Goal: Check status

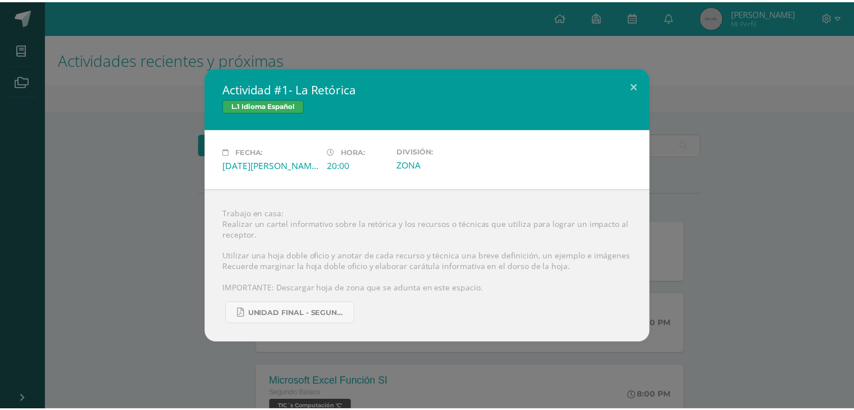
scroll to position [611, 0]
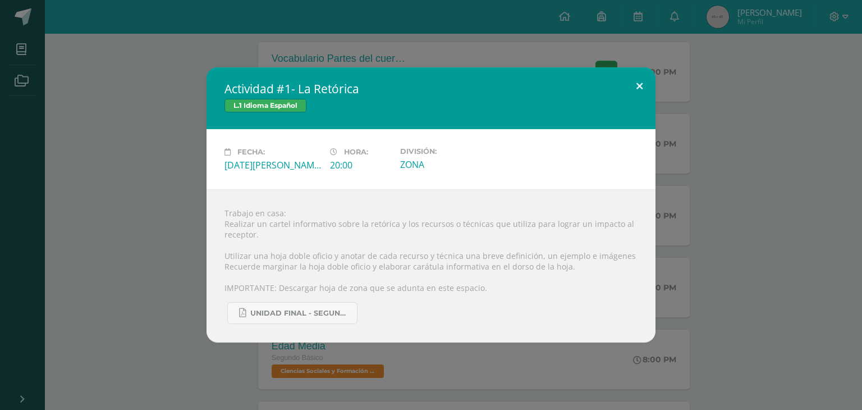
click at [642, 87] on button at bounding box center [640, 86] width 32 height 38
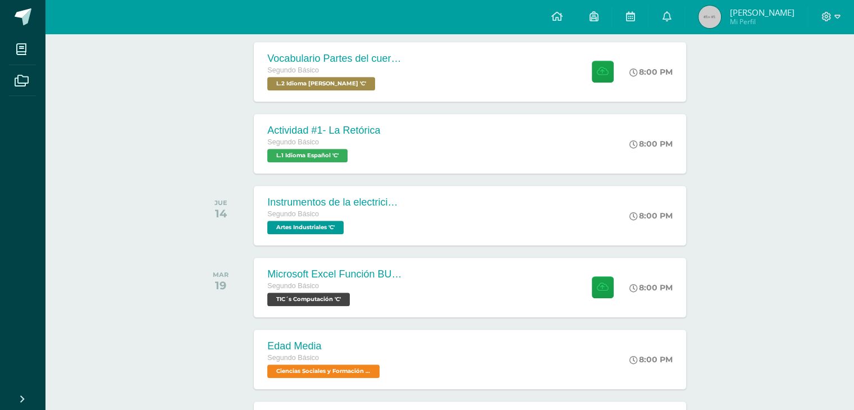
click at [709, 21] on img at bounding box center [709, 17] width 22 height 22
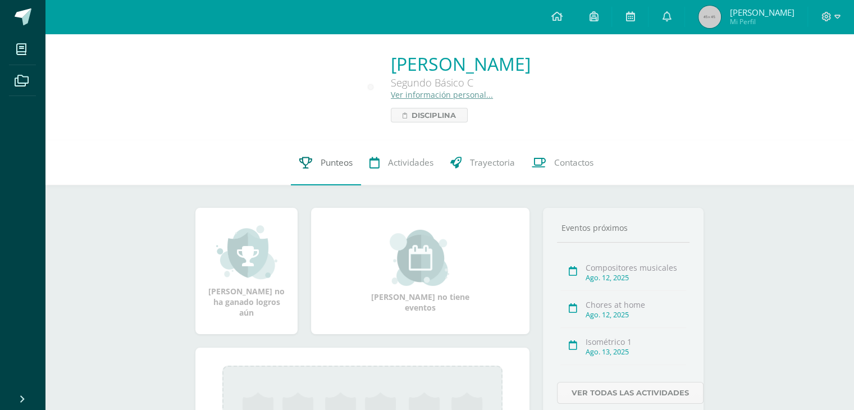
click at [299, 163] on icon at bounding box center [305, 163] width 13 height 12
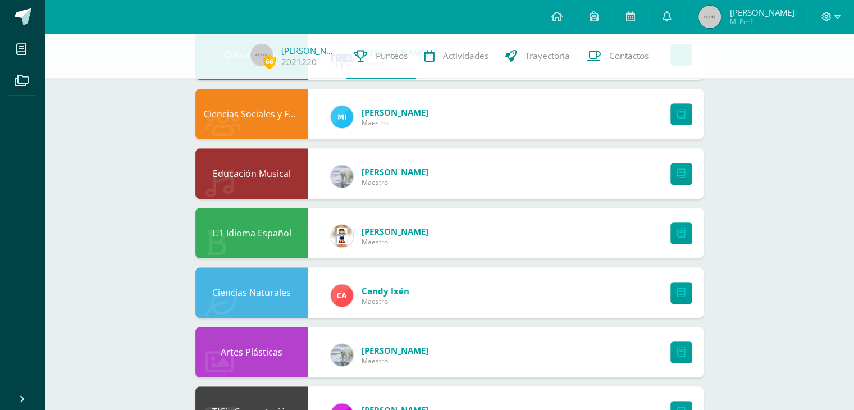
scroll to position [565, 0]
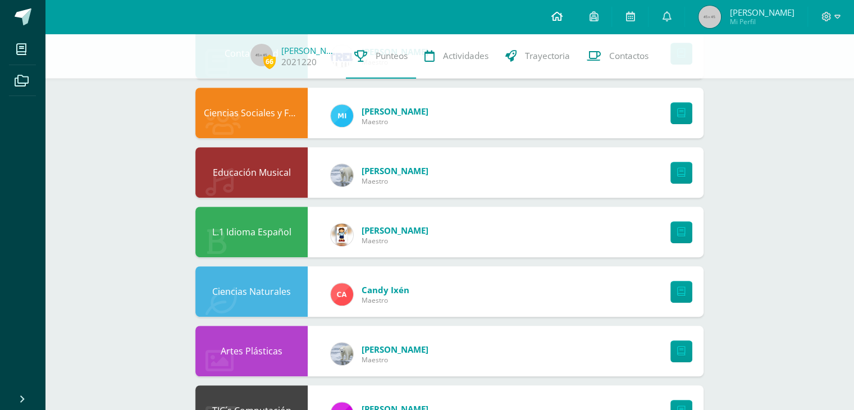
click at [560, 11] on span at bounding box center [556, 17] width 11 height 12
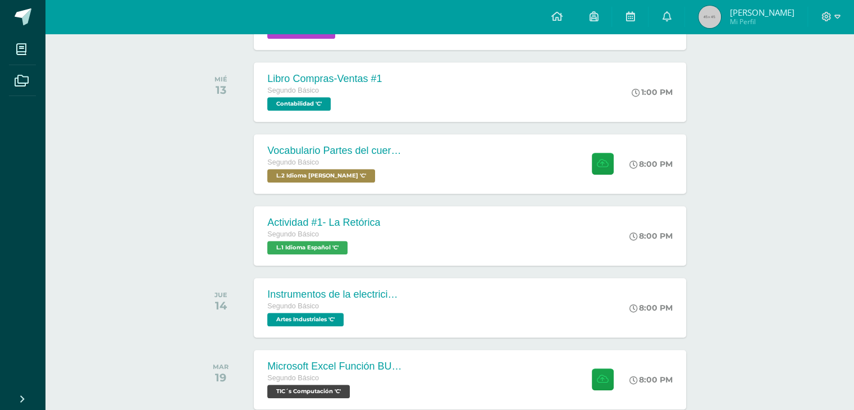
scroll to position [518, 0]
